Goal: Information Seeking & Learning: Learn about a topic

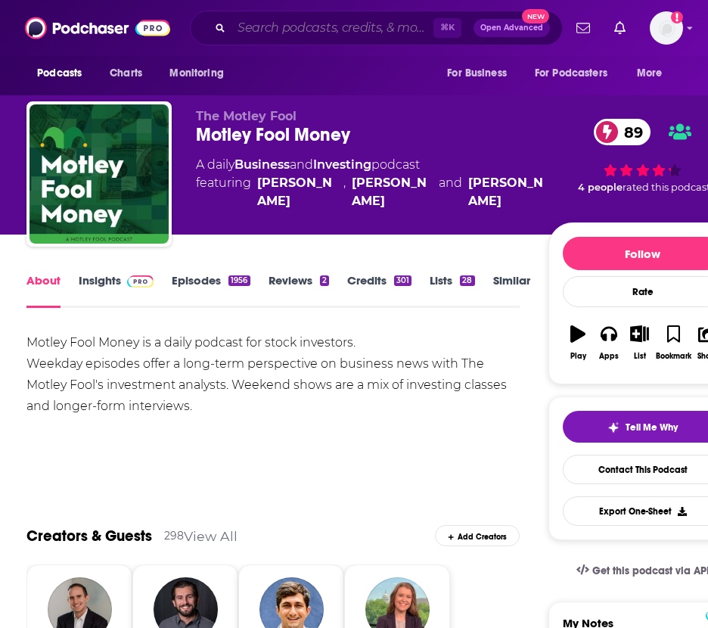
click at [328, 29] on input "Search podcasts, credits, & more..." at bounding box center [332, 28] width 202 height 24
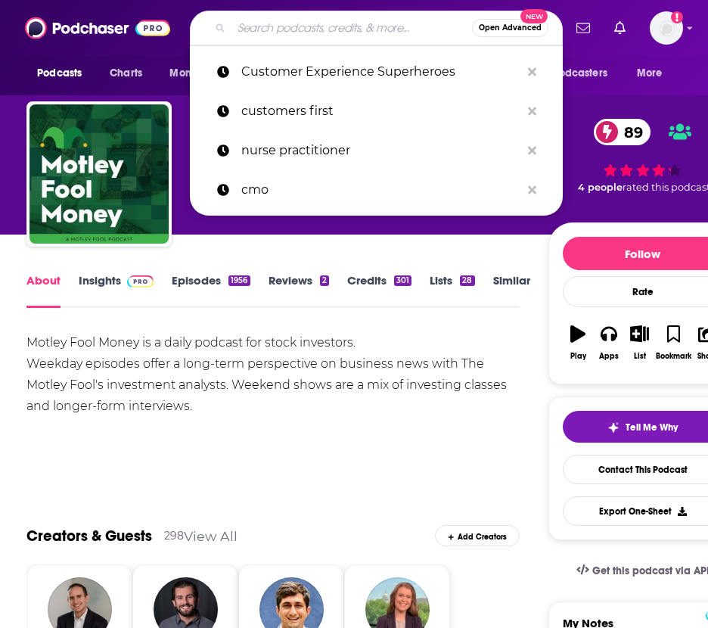
paste input "Amazing Business Radio"
type input "Amazing Business Radio"
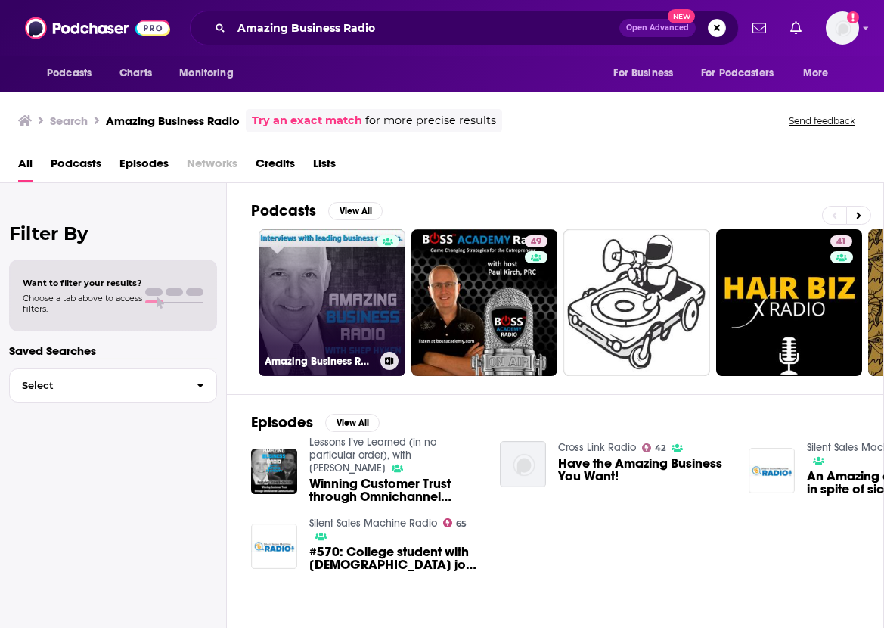
click at [349, 299] on link "Amazing Business Radio" at bounding box center [332, 302] width 147 height 147
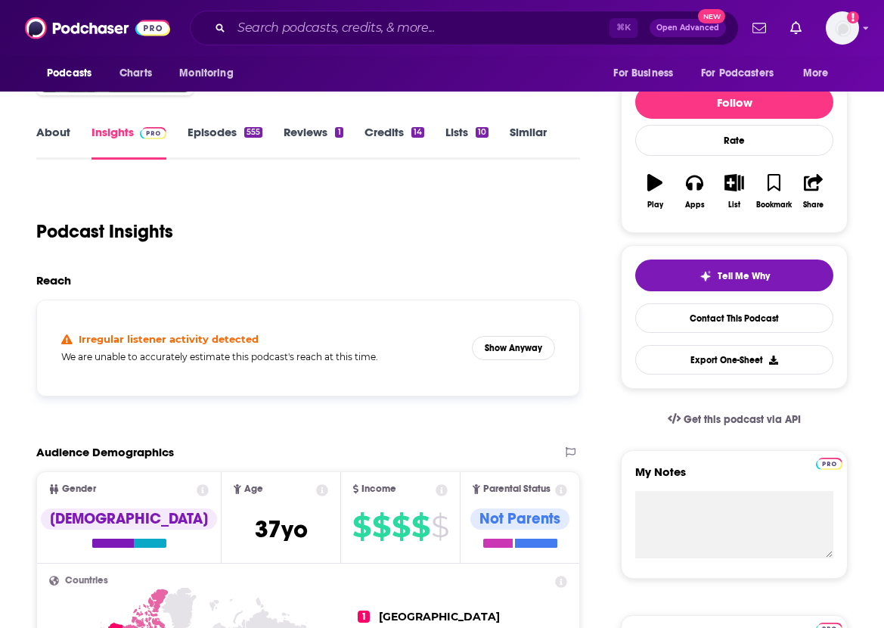
scroll to position [166, 0]
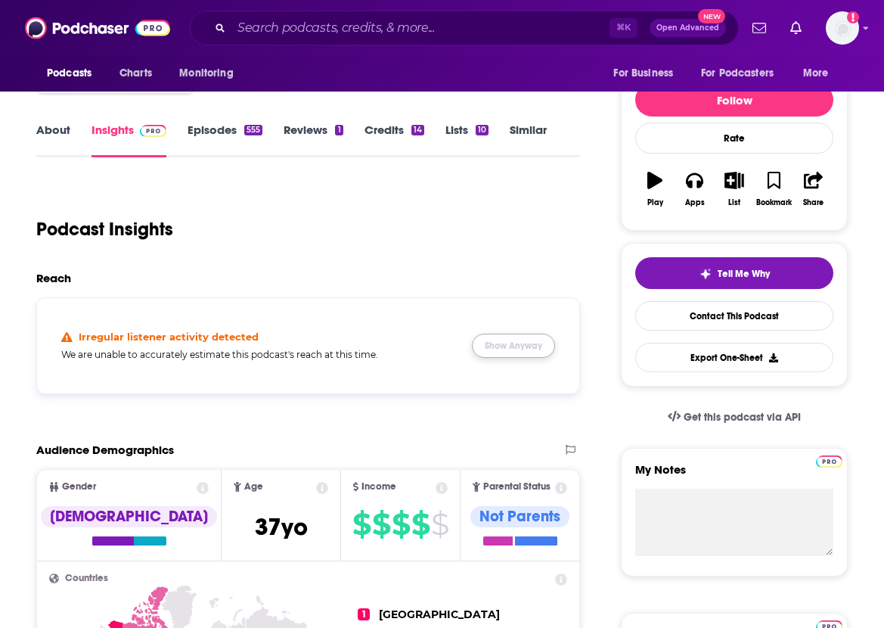
click at [511, 345] on button "Show Anyway" at bounding box center [513, 346] width 83 height 24
